Goal: Browse casually: Explore the website without a specific task or goal

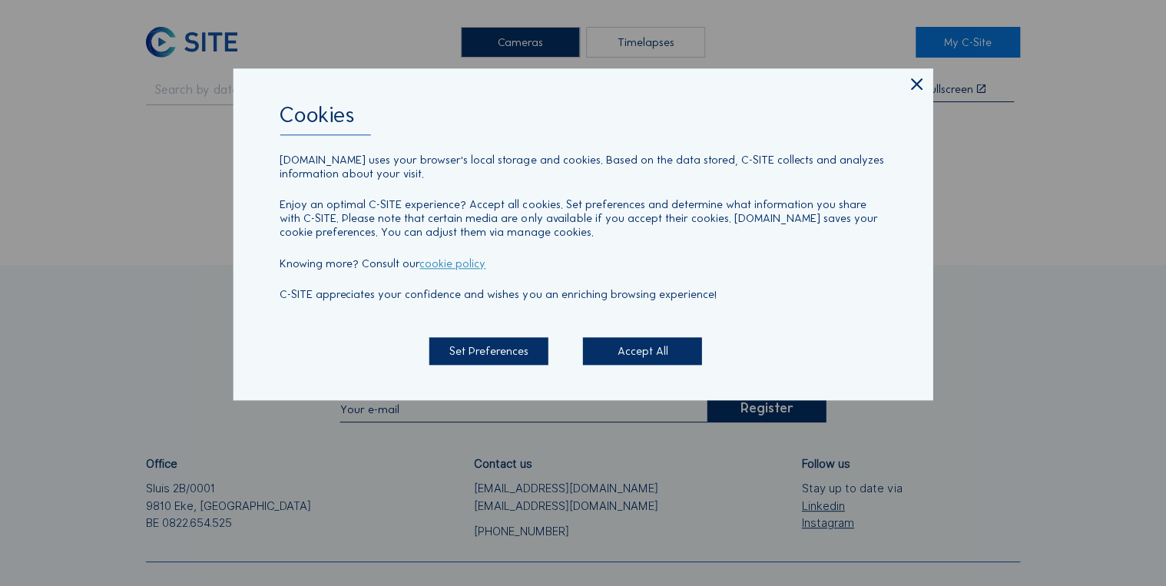
click at [918, 83] on icon at bounding box center [915, 85] width 19 height 20
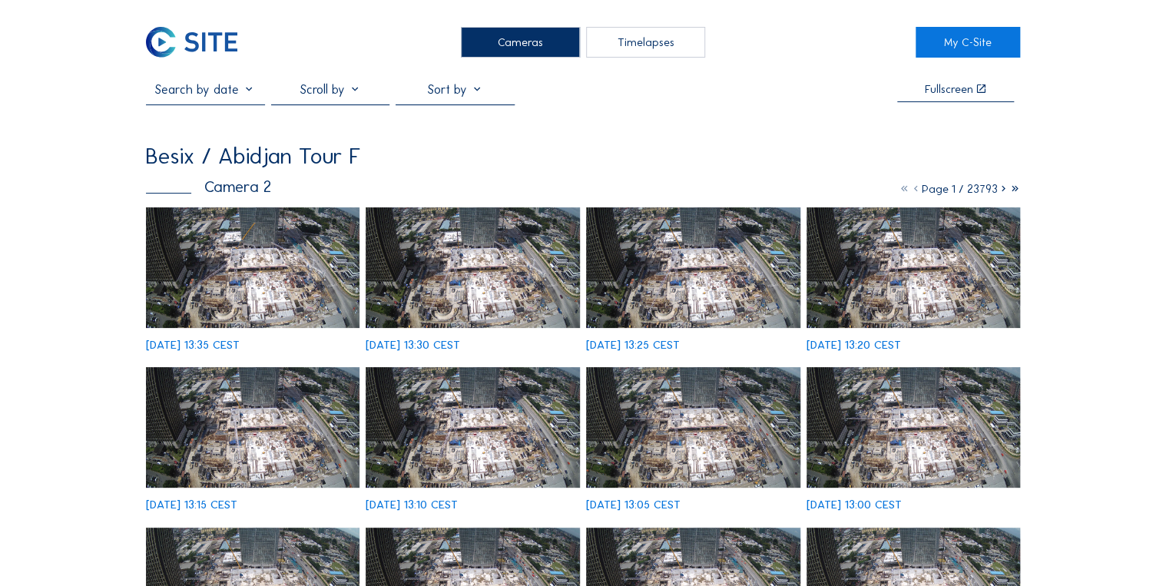
click at [275, 273] on img at bounding box center [253, 267] width 214 height 121
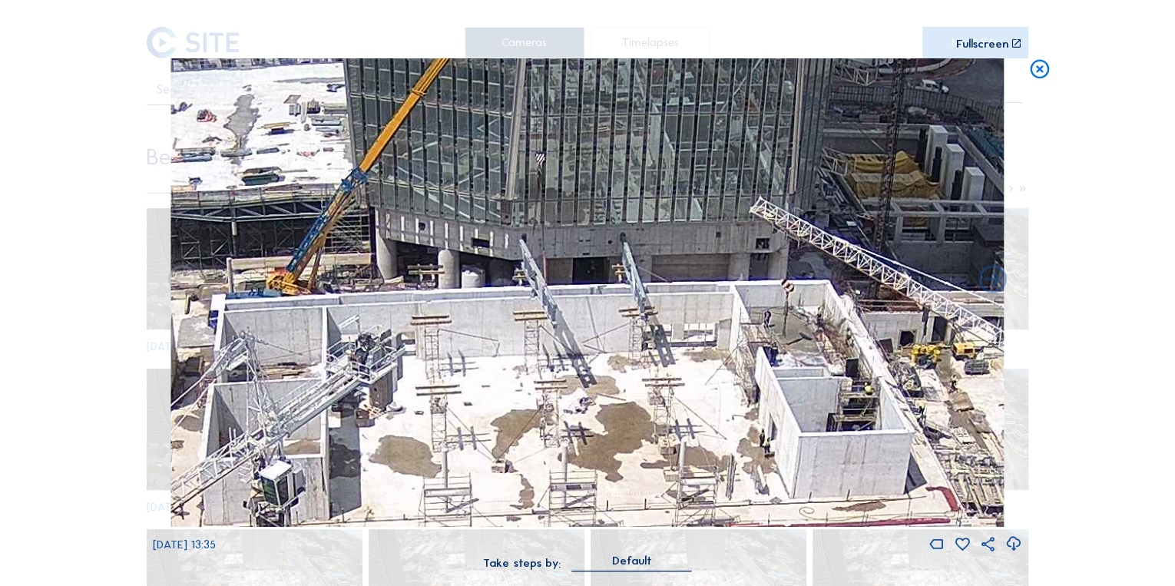
drag, startPoint x: 566, startPoint y: 289, endPoint x: 538, endPoint y: 313, distance: 37.6
click at [538, 313] on img at bounding box center [587, 292] width 833 height 469
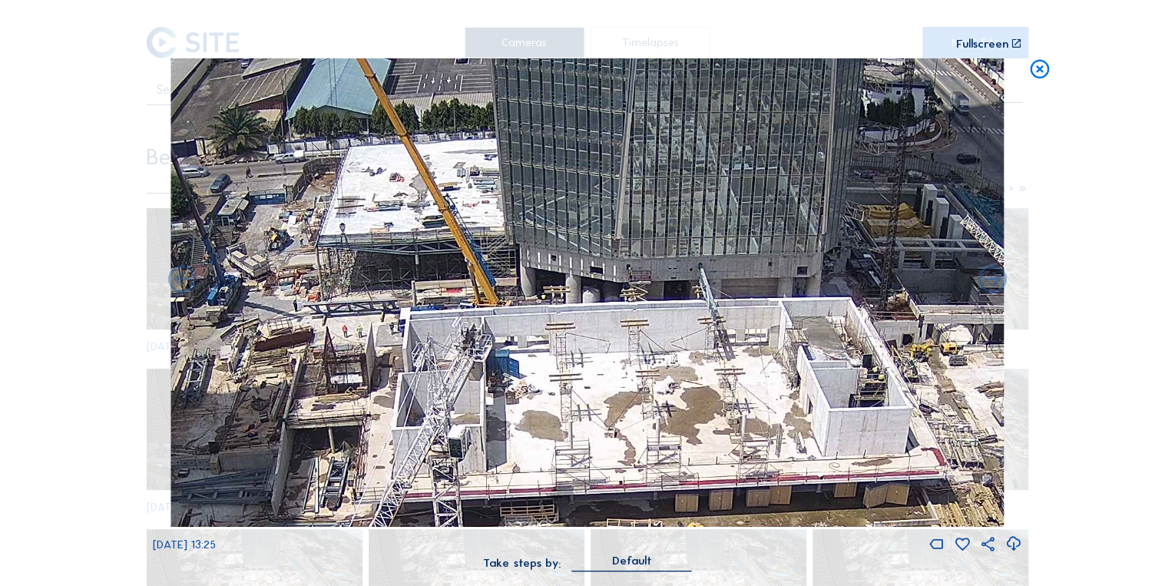
drag, startPoint x: 525, startPoint y: 296, endPoint x: 611, endPoint y: 310, distance: 87.9
click at [611, 310] on img at bounding box center [587, 292] width 833 height 469
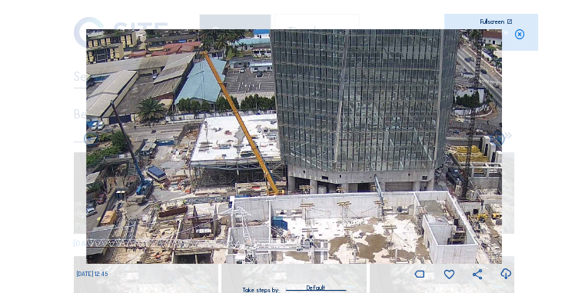
drag, startPoint x: 223, startPoint y: 105, endPoint x: 299, endPoint y: 174, distance: 102.8
click at [299, 174] on img at bounding box center [294, 146] width 416 height 234
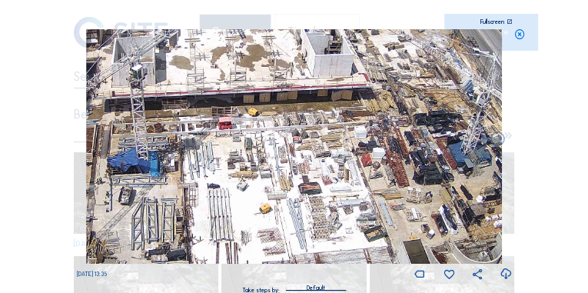
drag, startPoint x: 399, startPoint y: 218, endPoint x: 338, endPoint y: 33, distance: 195.0
click at [338, 33] on img at bounding box center [294, 146] width 416 height 234
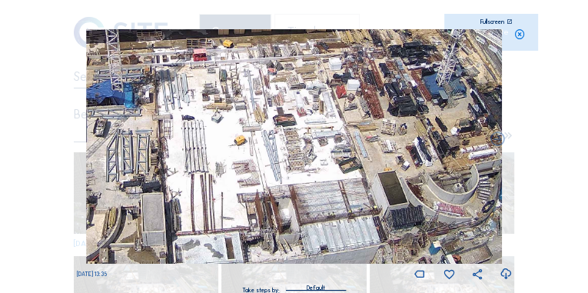
drag, startPoint x: 347, startPoint y: 157, endPoint x: 321, endPoint y: 62, distance: 98.0
click at [321, 62] on img at bounding box center [294, 146] width 416 height 234
click at [516, 35] on icon at bounding box center [520, 35] width 12 height 12
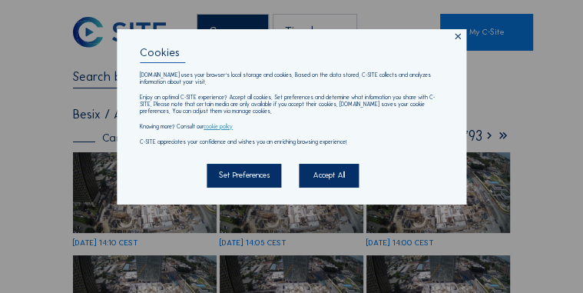
click at [458, 36] on icon at bounding box center [458, 37] width 10 height 10
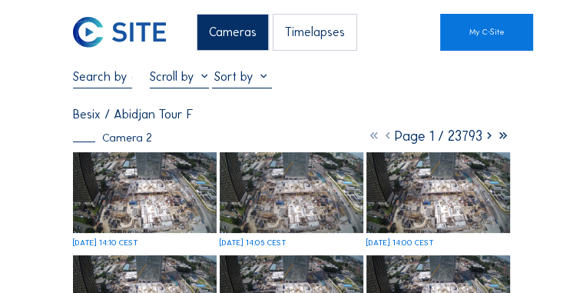
click at [178, 194] on img at bounding box center [145, 192] width 144 height 81
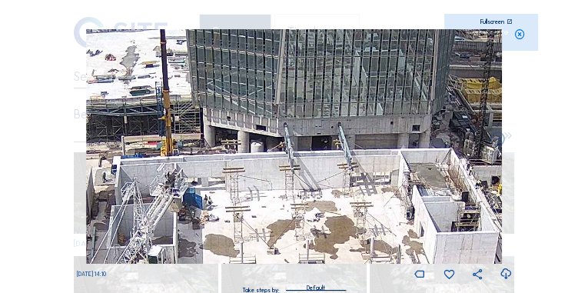
drag, startPoint x: 256, startPoint y: 151, endPoint x: 237, endPoint y: 114, distance: 41.2
click at [234, 127] on img at bounding box center [294, 146] width 416 height 234
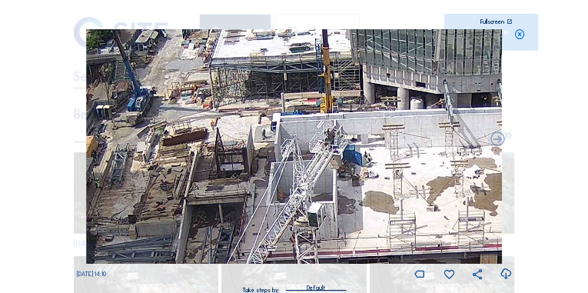
drag, startPoint x: 280, startPoint y: 187, endPoint x: 433, endPoint y: 163, distance: 155.6
click at [433, 163] on img at bounding box center [294, 146] width 416 height 234
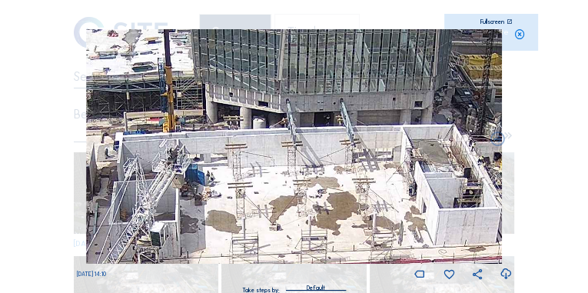
drag, startPoint x: 442, startPoint y: 179, endPoint x: 284, endPoint y: 198, distance: 158.6
click at [284, 198] on img at bounding box center [294, 146] width 416 height 234
